Goal: Information Seeking & Learning: Find specific page/section

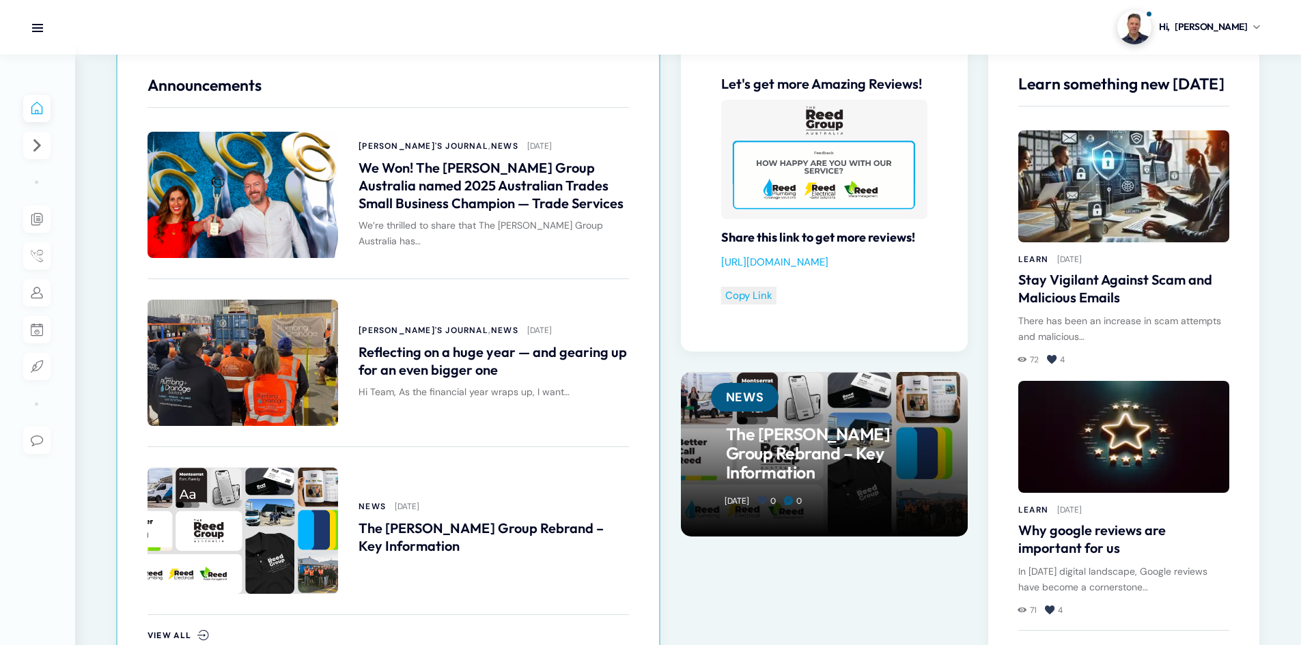
scroll to position [683, 0]
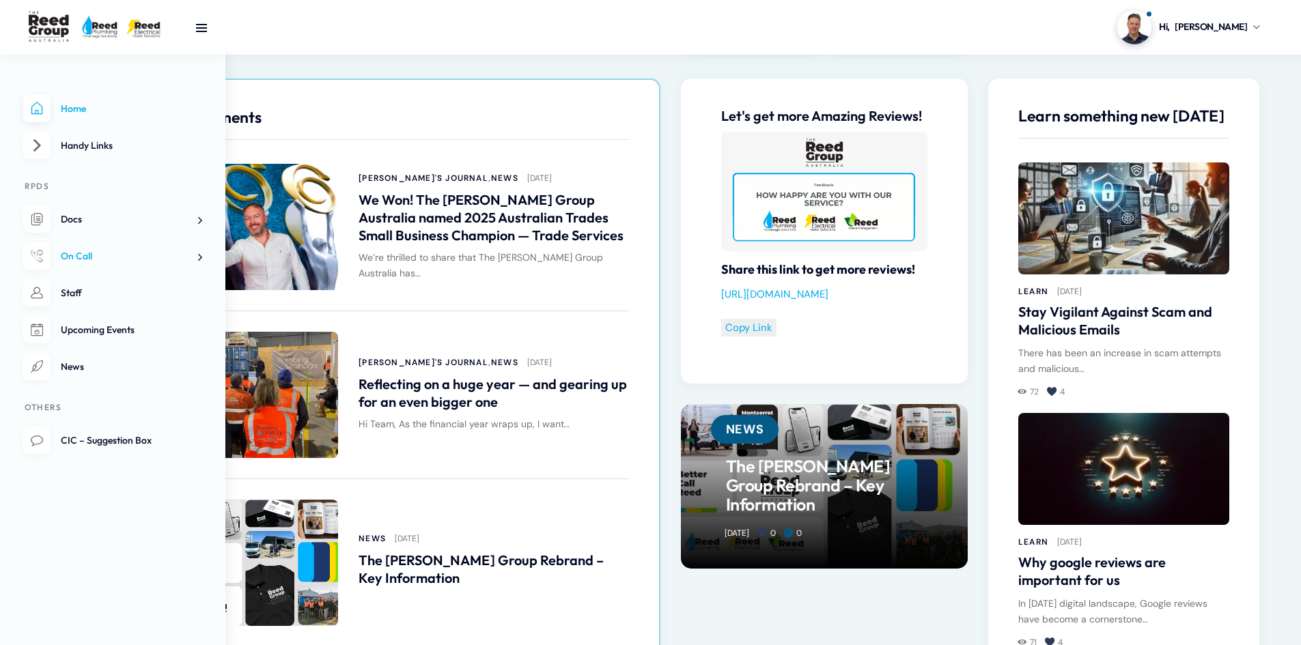
click at [192, 259] on span at bounding box center [195, 257] width 14 height 14
click at [109, 290] on span "On Call Roster" at bounding box center [86, 289] width 63 height 12
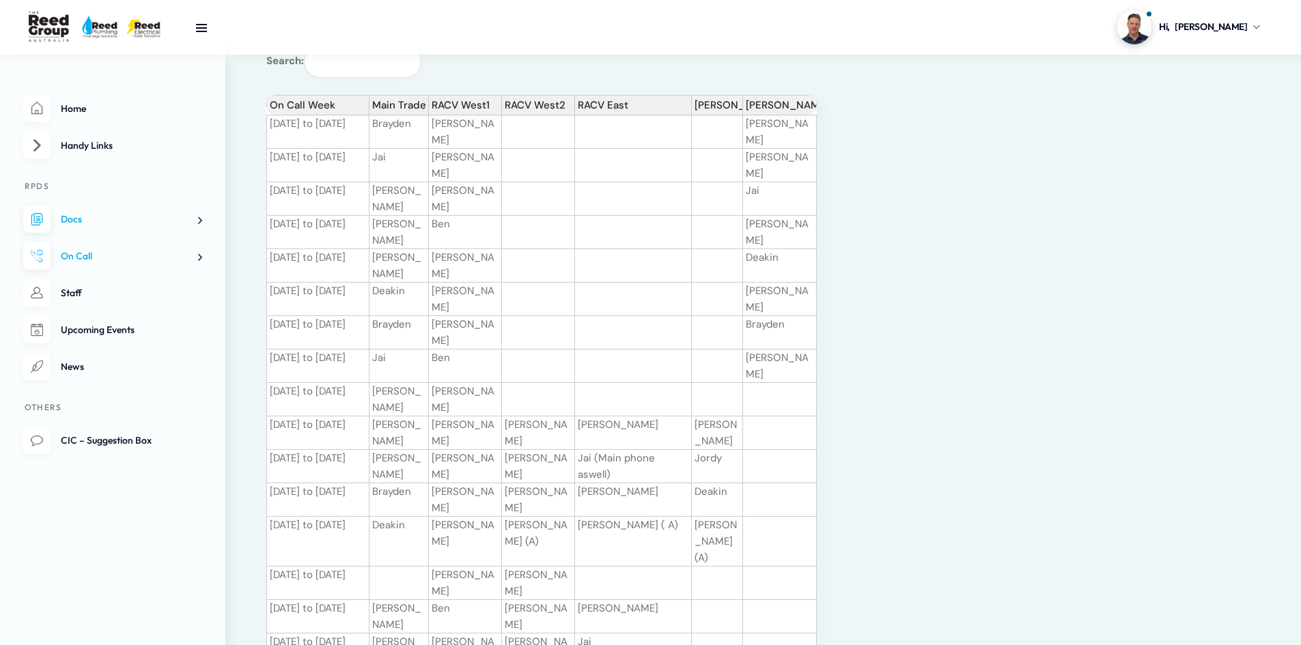
scroll to position [68, 0]
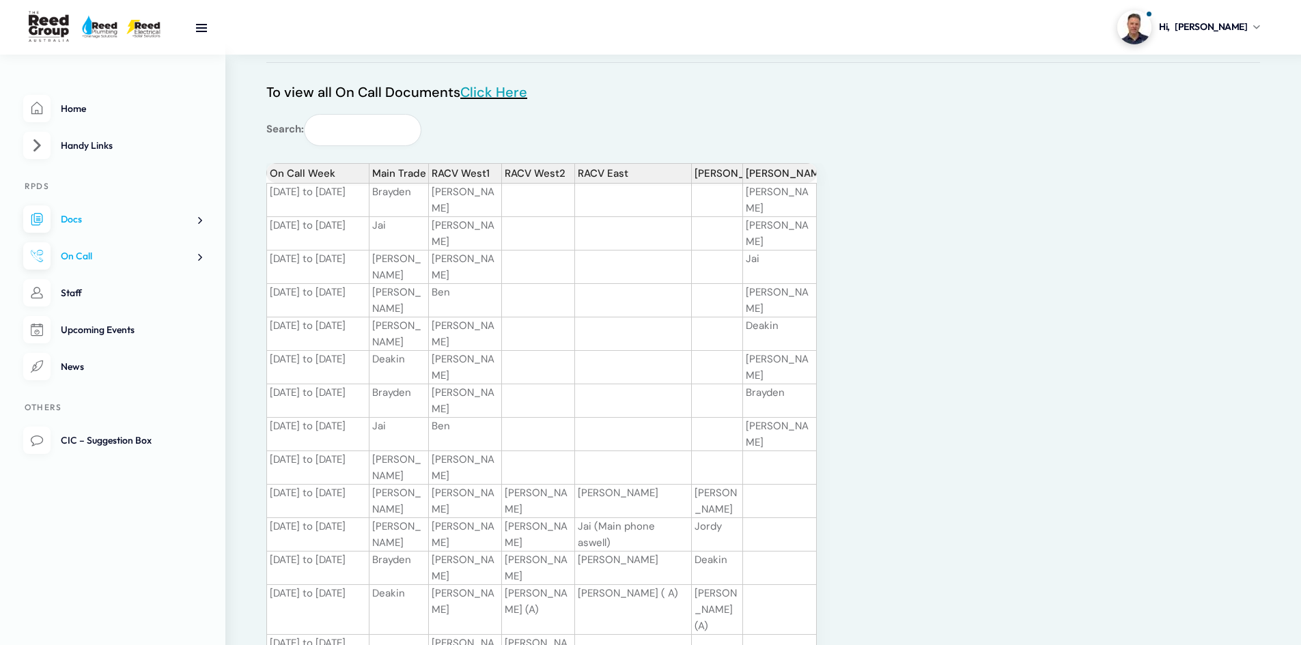
click at [483, 93] on link "Click Here" at bounding box center [493, 92] width 67 height 18
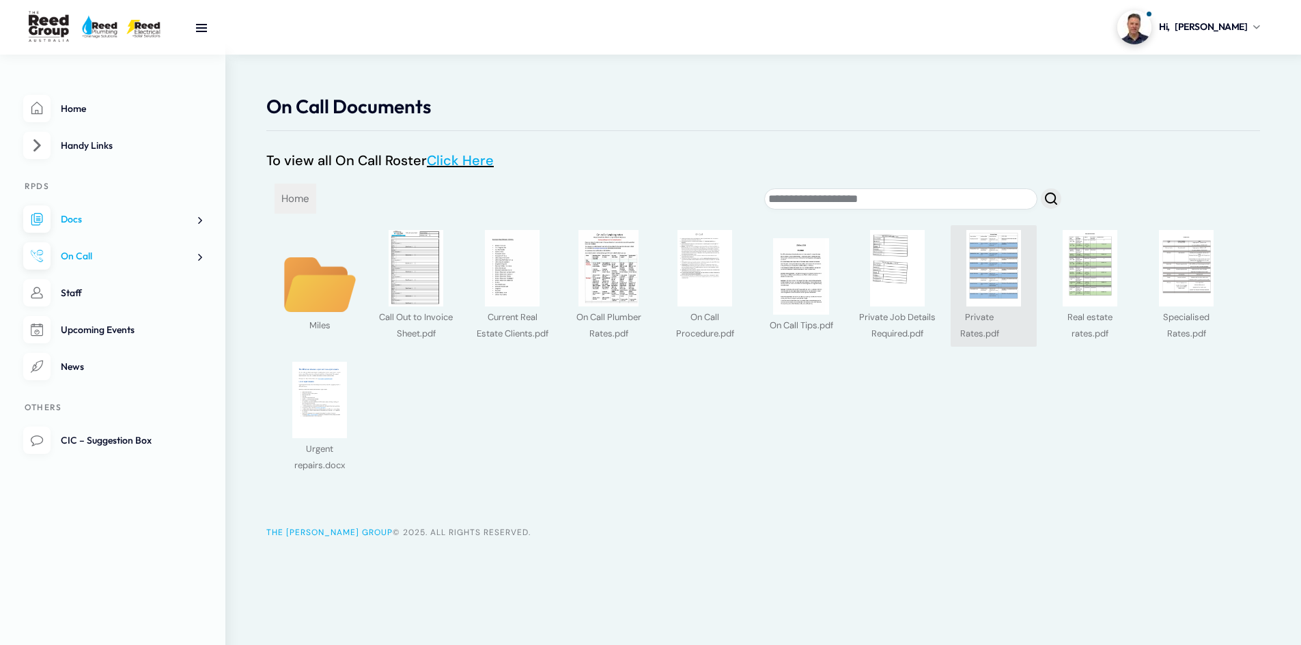
click at [1005, 286] on img at bounding box center [993, 268] width 76 height 76
click at [1182, 275] on img at bounding box center [1186, 268] width 76 height 76
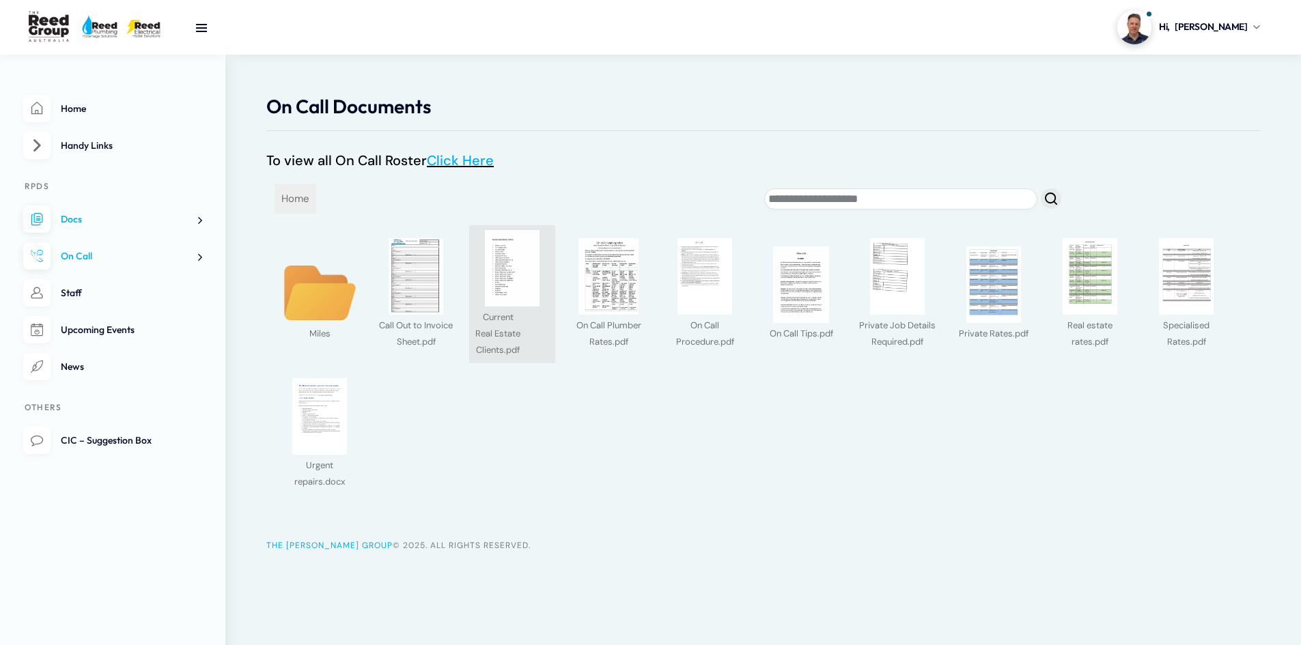
click at [528, 285] on img at bounding box center [512, 268] width 76 height 76
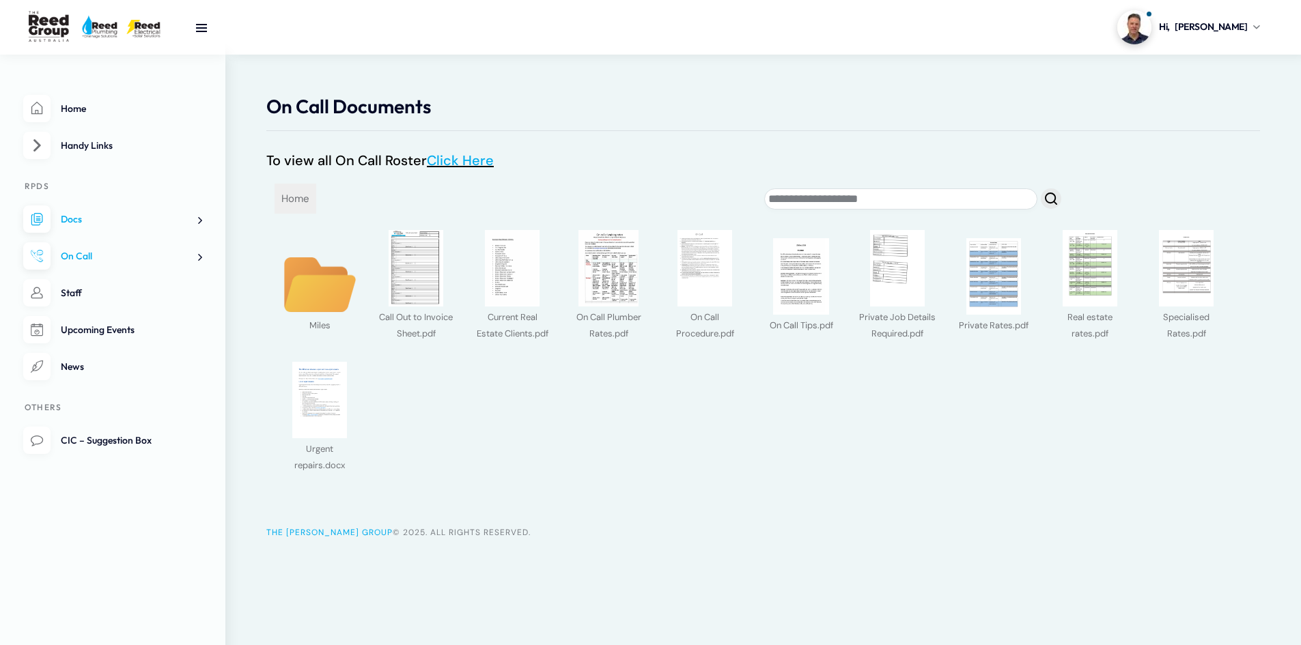
click at [98, 257] on link "On Call" at bounding box center [112, 256] width 179 height 28
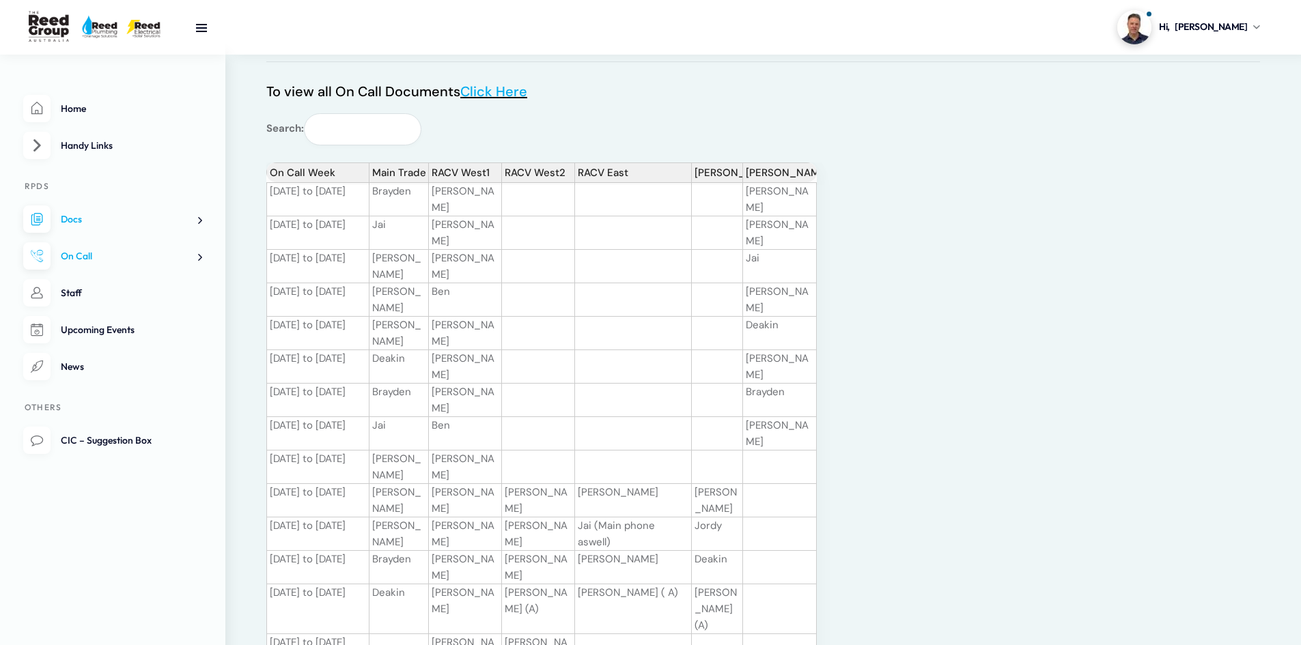
scroll to position [68, 0]
click at [87, 111] on link "Home" at bounding box center [112, 109] width 179 height 28
